Goal: Check status: Check status

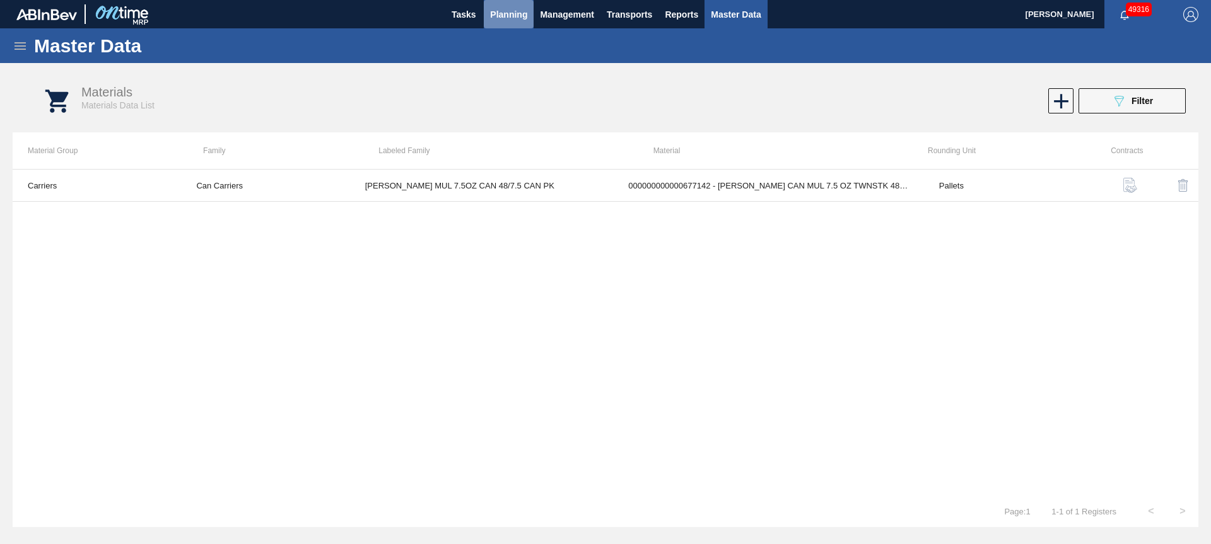
click at [511, 13] on span "Planning" at bounding box center [508, 14] width 37 height 15
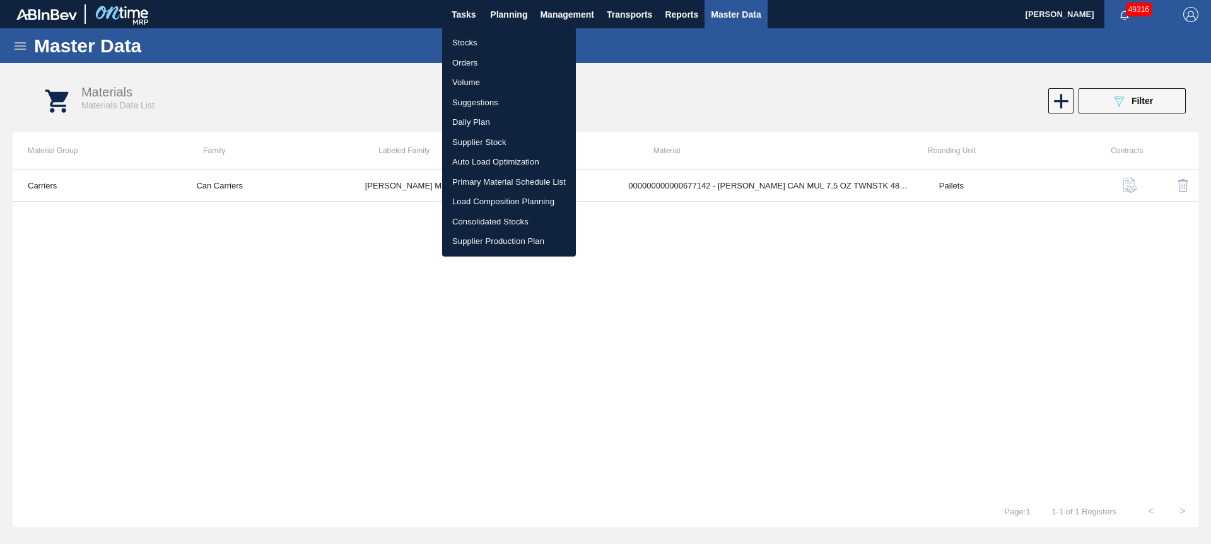
click at [465, 40] on li "Stocks" at bounding box center [509, 43] width 134 height 20
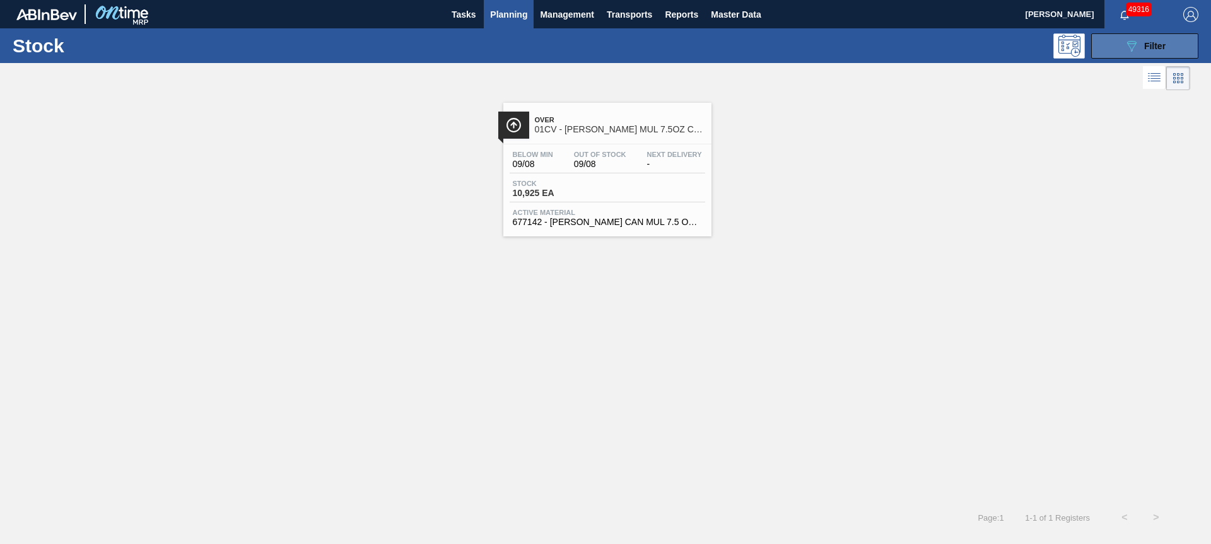
click at [1127, 47] on icon "089F7B8B-B2A5-4AFE-B5C0-19BA573D28AC" at bounding box center [1131, 45] width 15 height 15
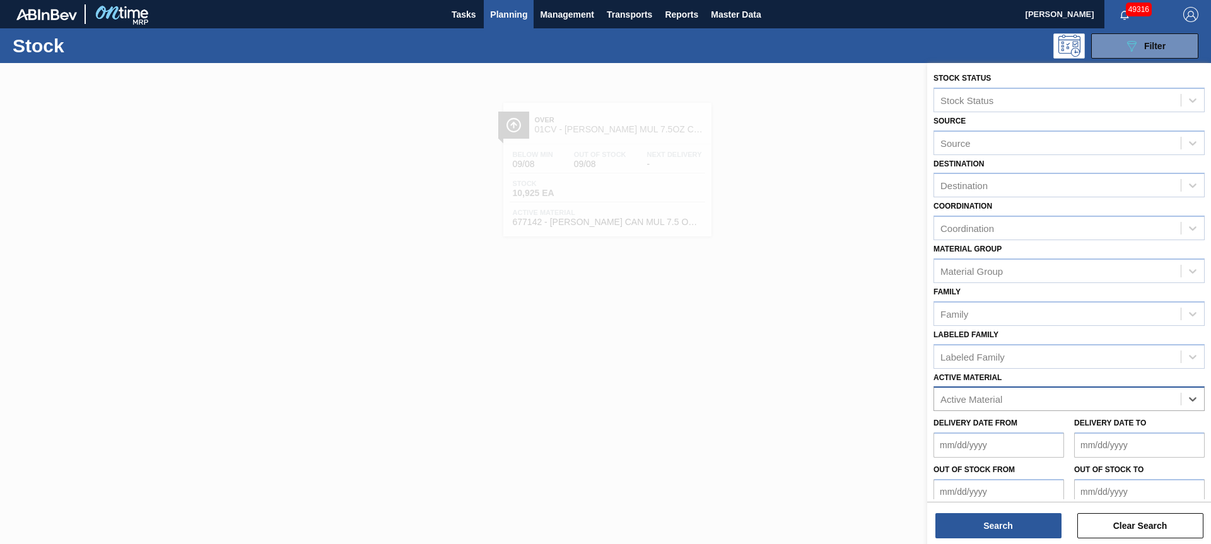
drag, startPoint x: 1170, startPoint y: 405, endPoint x: 1159, endPoint y: 408, distance: 11.2
type Material "770304"
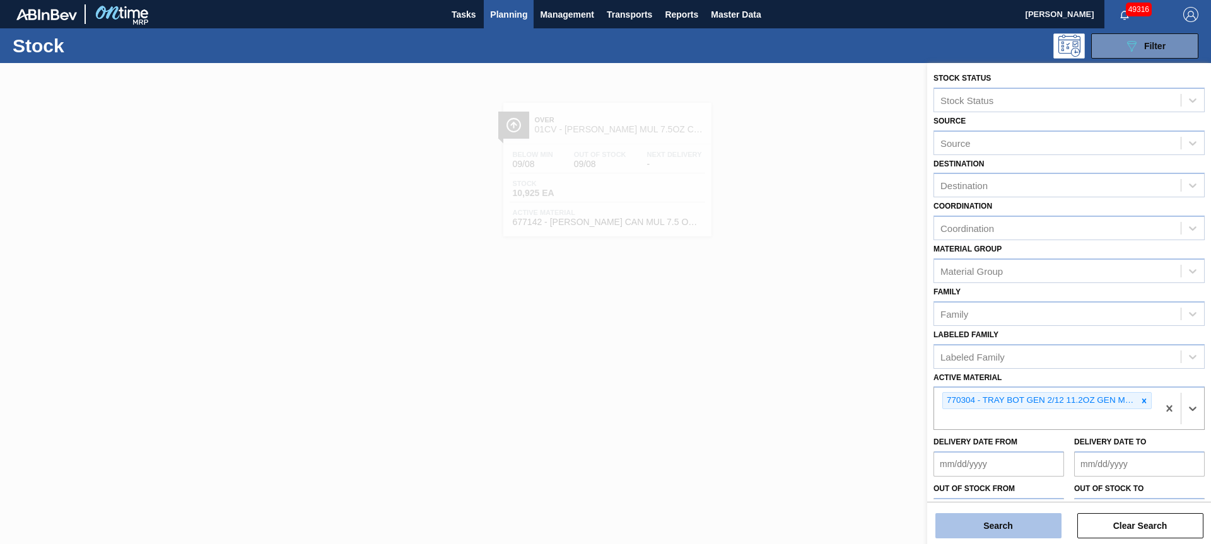
click at [1009, 531] on button "Search" at bounding box center [998, 525] width 126 height 25
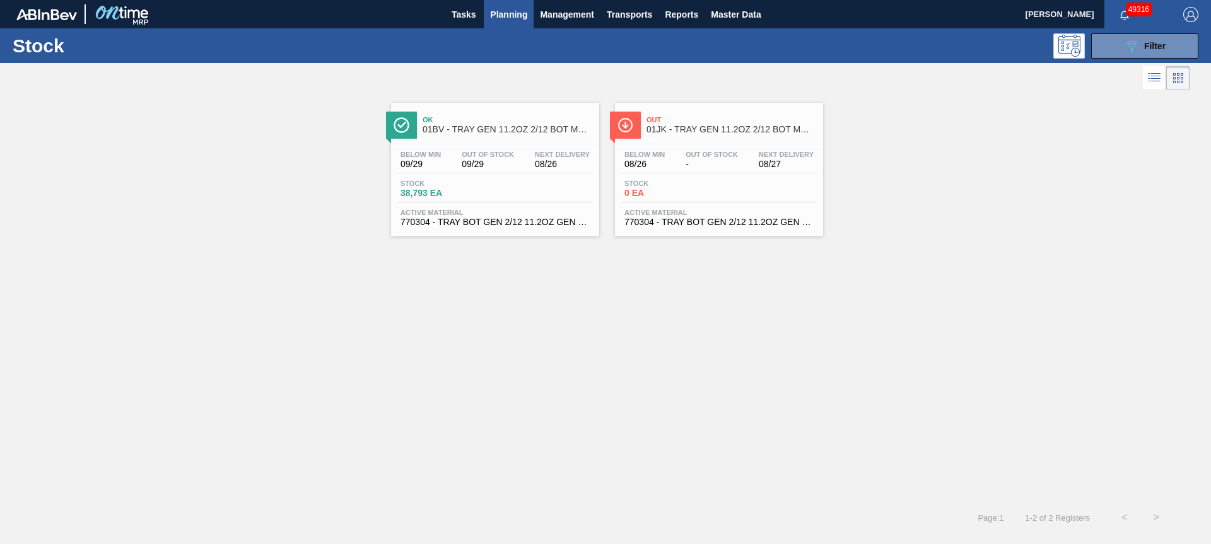
click at [512, 18] on span "Planning" at bounding box center [508, 14] width 37 height 15
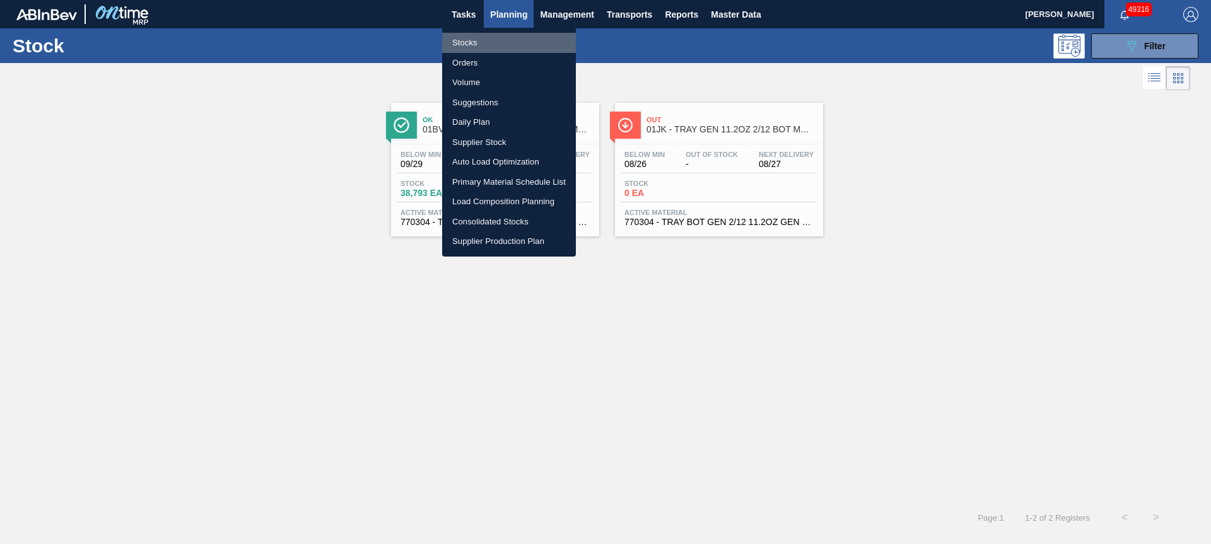
click at [494, 45] on li "Stocks" at bounding box center [509, 43] width 134 height 20
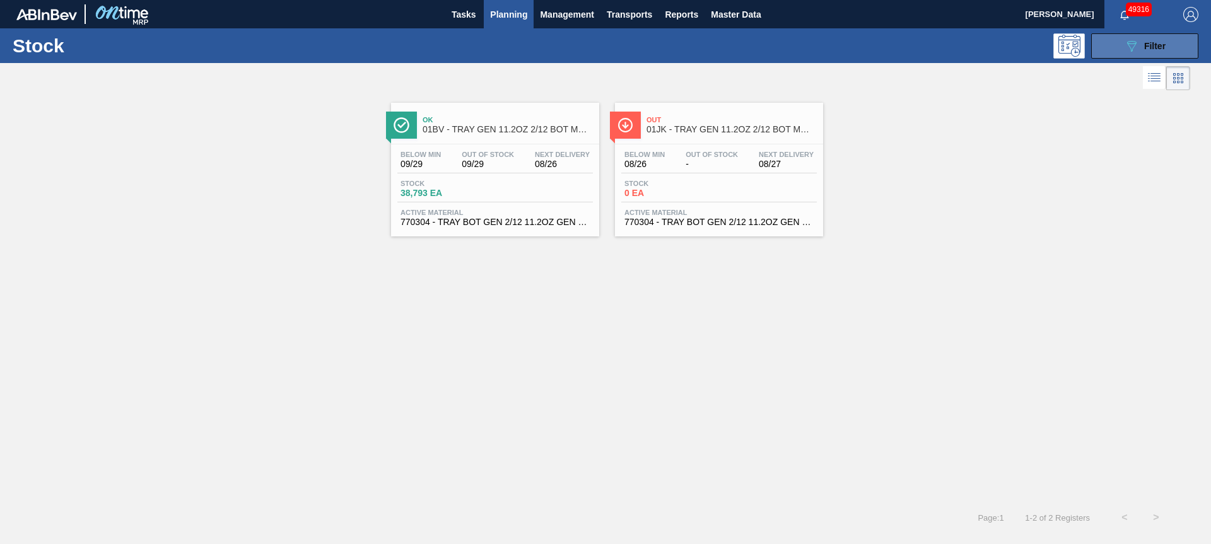
click at [1114, 51] on button "089F7B8B-B2A5-4AFE-B5C0-19BA573D28AC Filter" at bounding box center [1144, 45] width 107 height 25
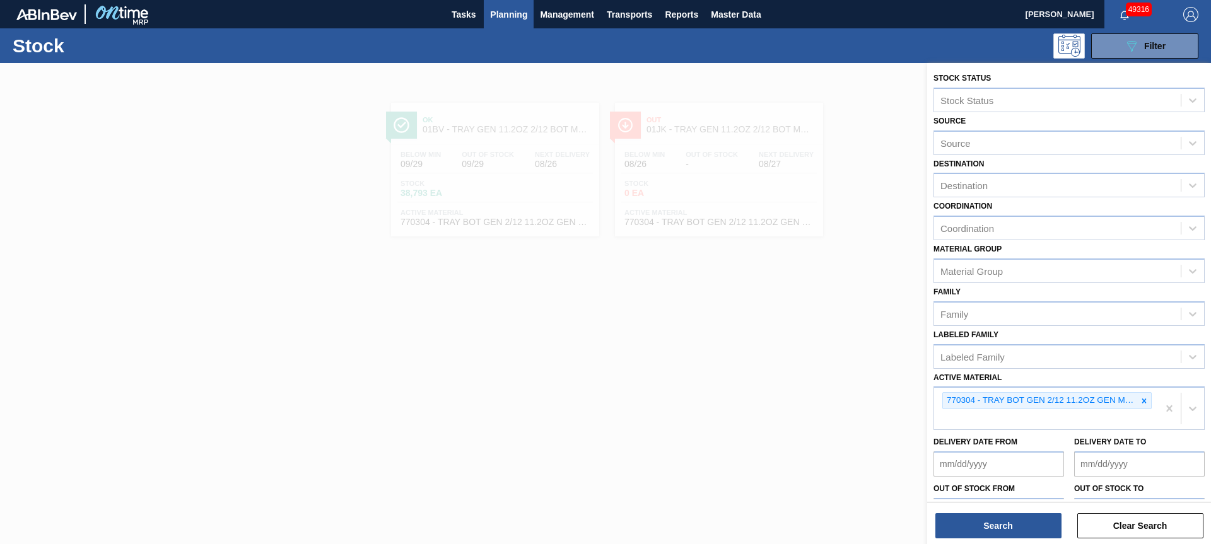
click at [722, 404] on div at bounding box center [605, 335] width 1211 height 544
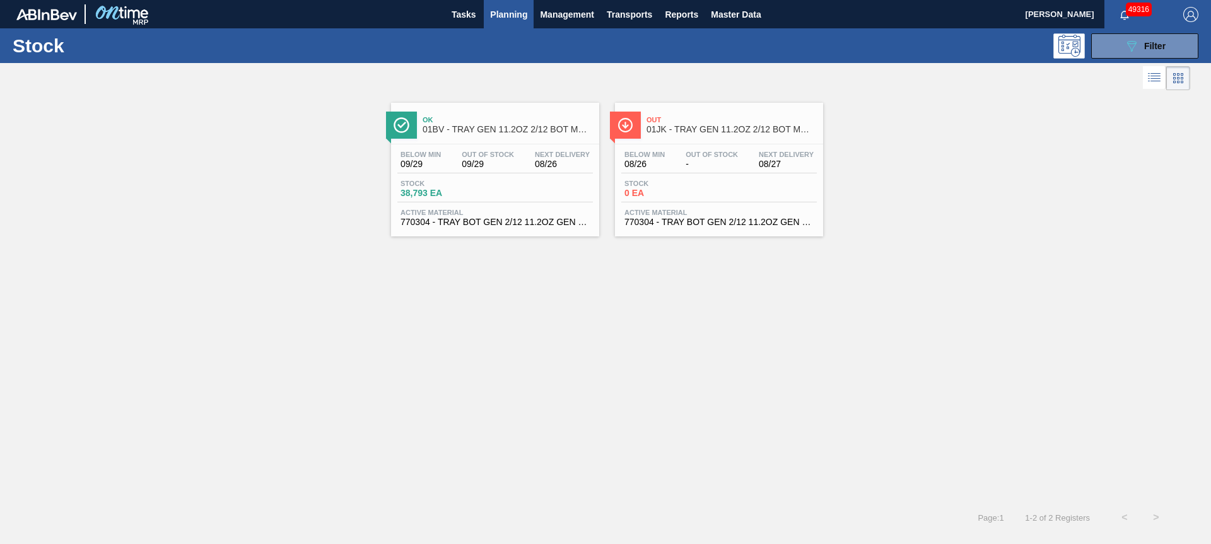
click at [675, 136] on div "Out 01JK - TRAY GEN 11.2OZ 2/12 BOT MW 2952-B" at bounding box center [731, 125] width 170 height 28
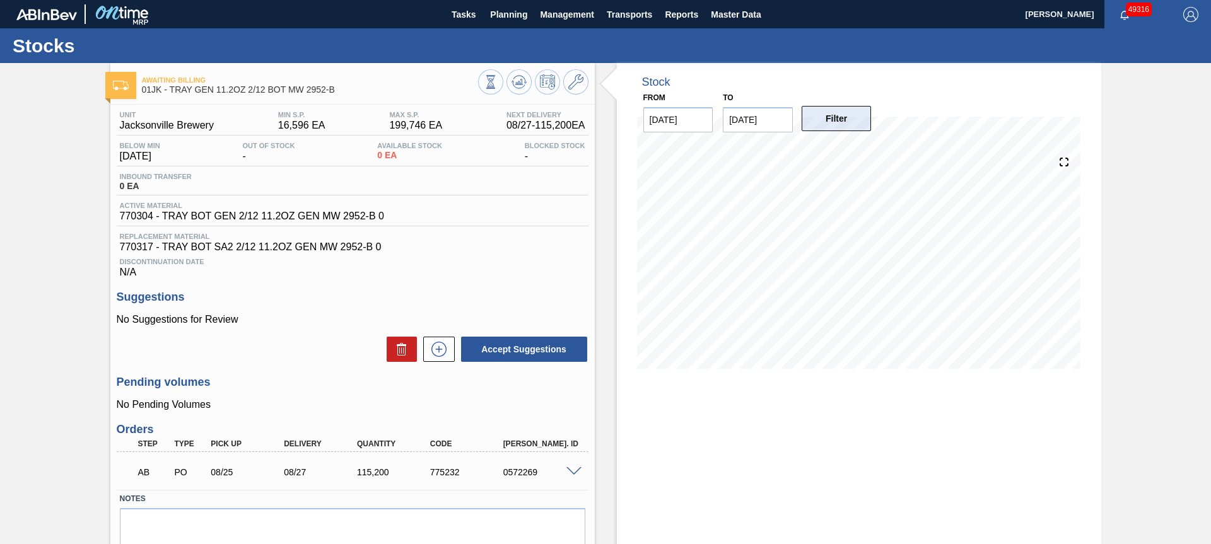
click at [827, 118] on button "Filter" at bounding box center [836, 118] width 70 height 25
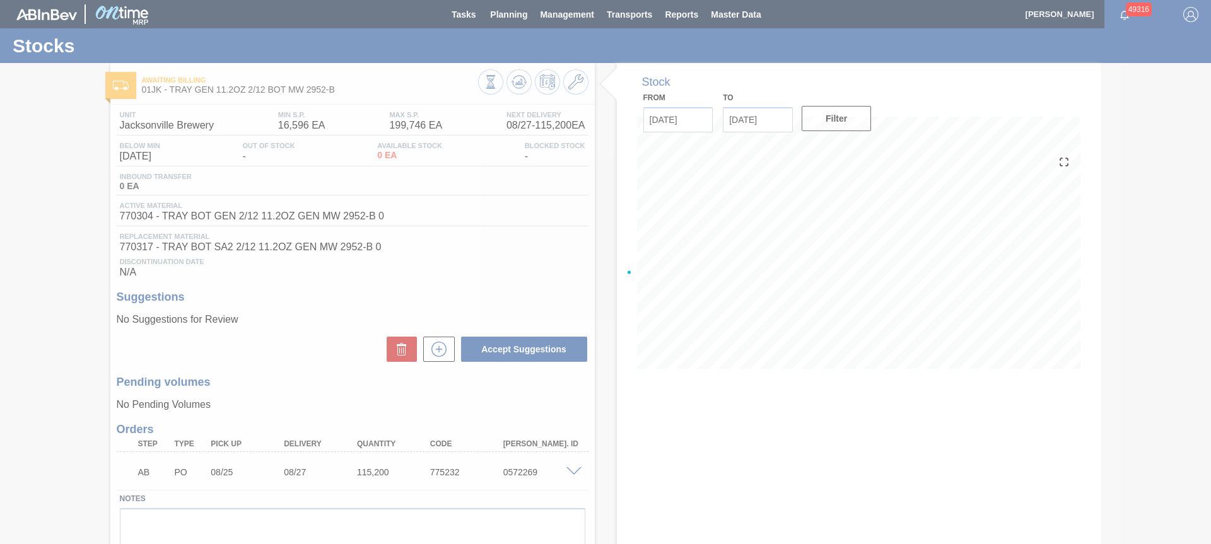
click at [761, 115] on div at bounding box center [605, 272] width 1211 height 544
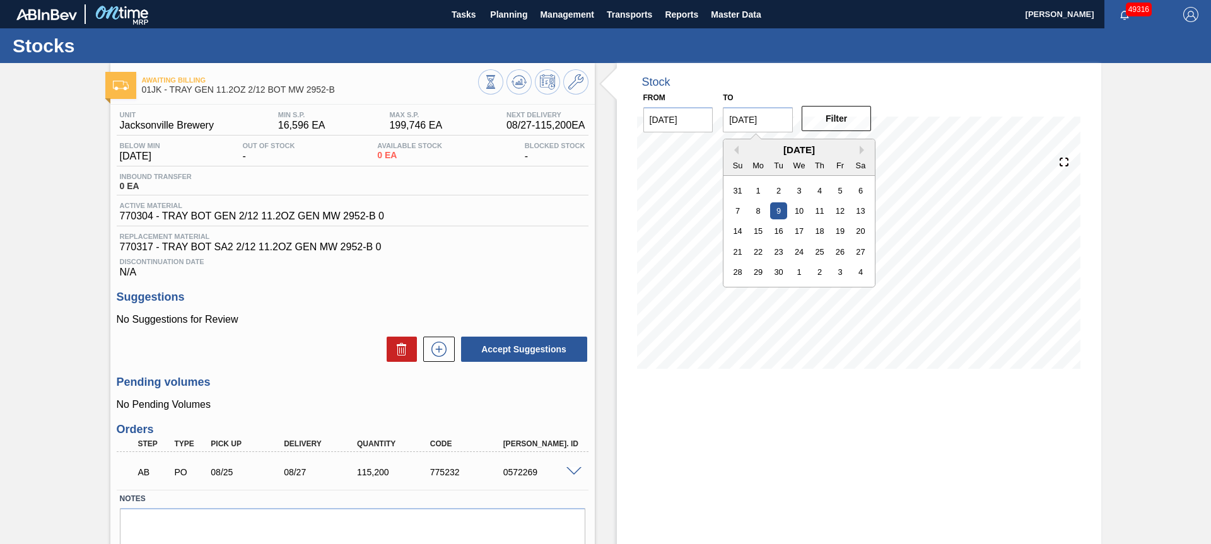
click at [768, 119] on input "[DATE]" at bounding box center [758, 119] width 70 height 25
click at [860, 149] on button "Next Month" at bounding box center [863, 150] width 9 height 9
click at [842, 254] on div "26" at bounding box center [840, 251] width 17 height 17
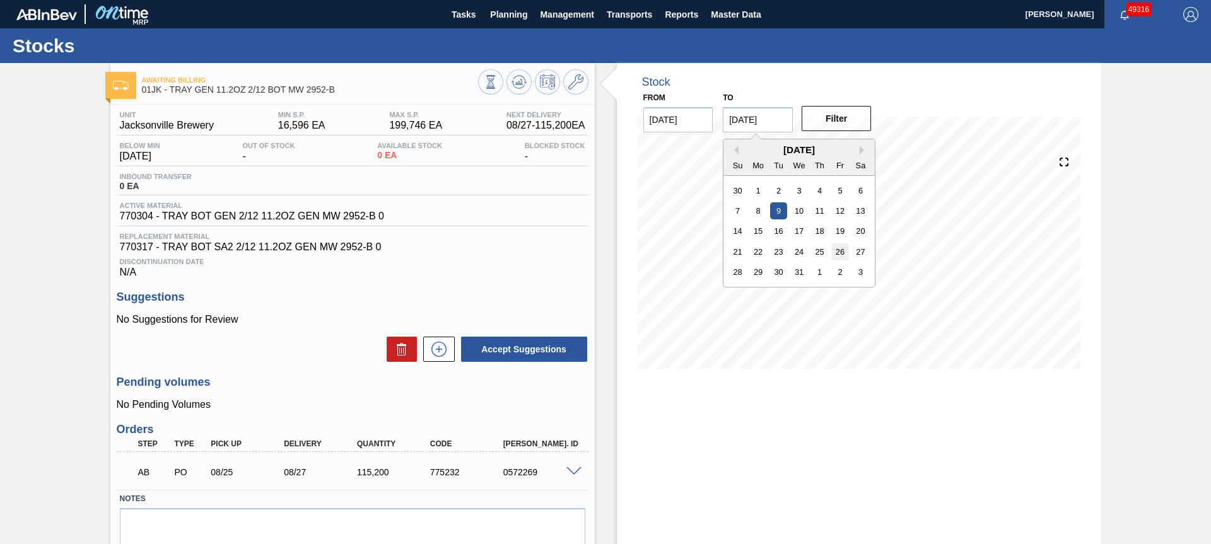
type input "[DATE]"
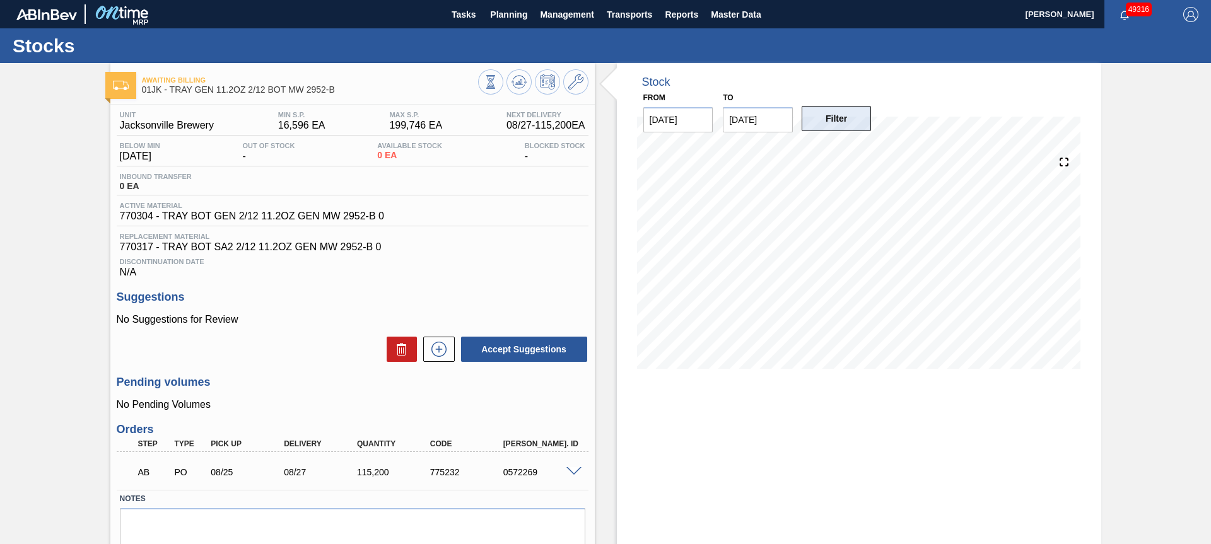
click at [832, 120] on button "Filter" at bounding box center [836, 118] width 70 height 25
